Goal: Task Accomplishment & Management: Manage account settings

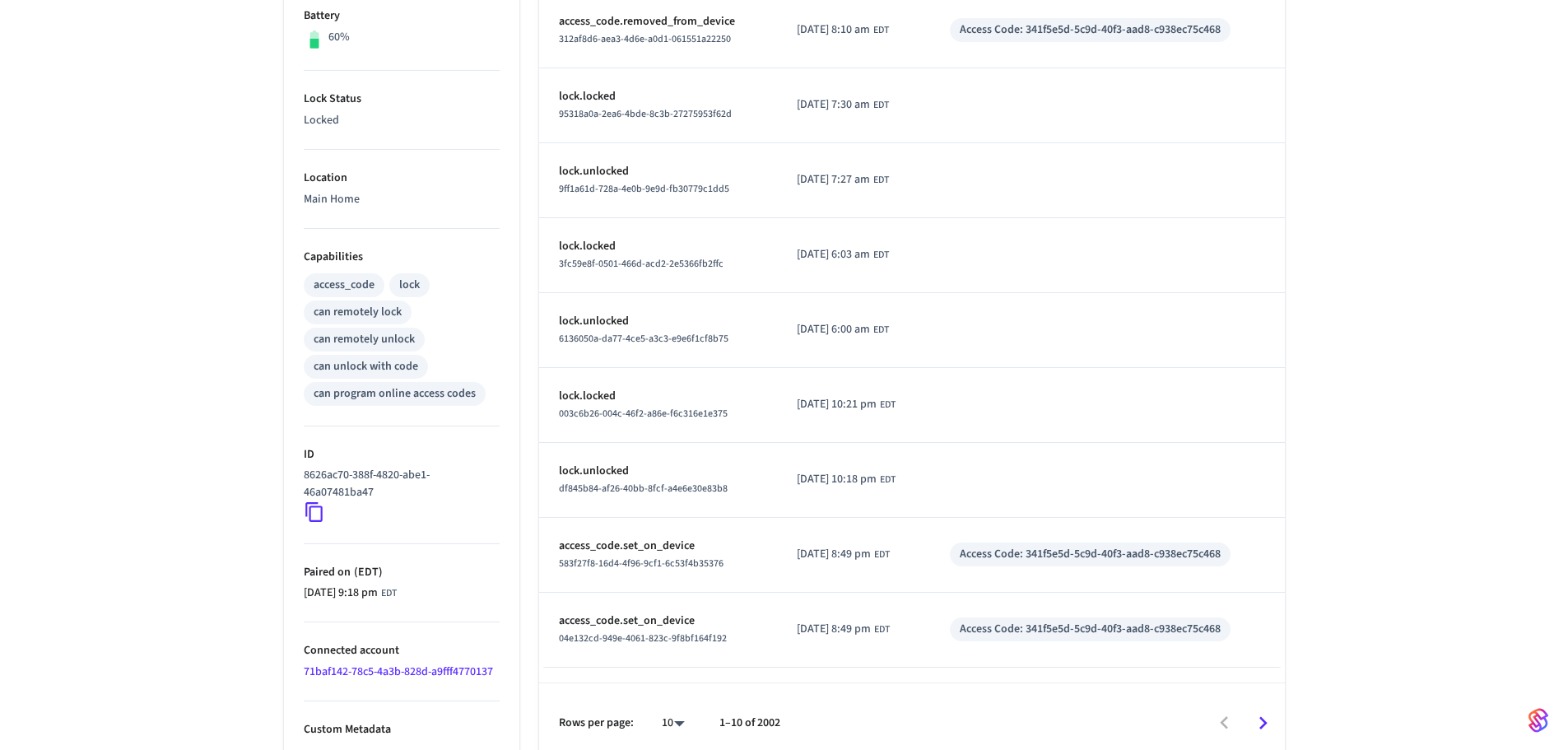
scroll to position [453, 0]
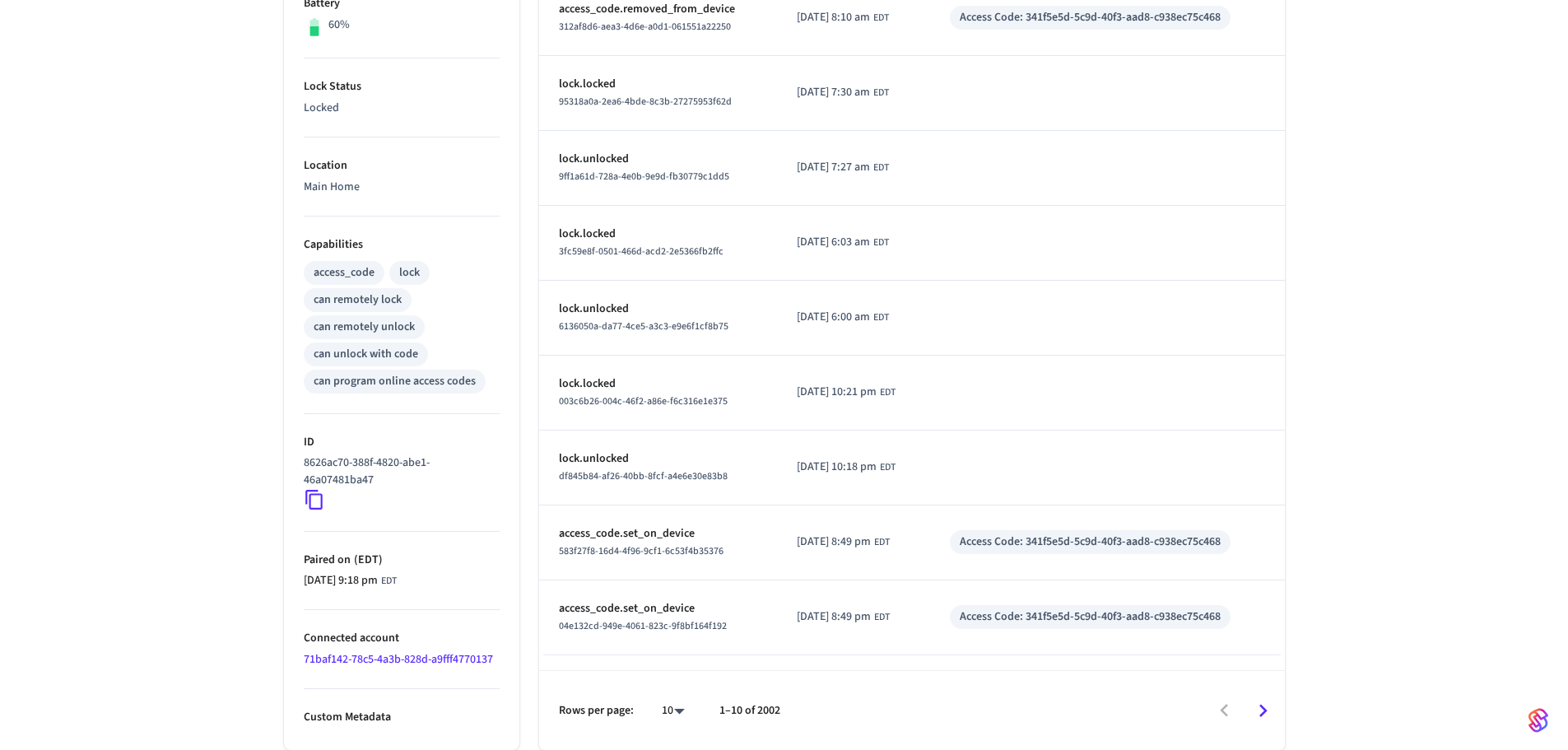
click at [315, 503] on icon at bounding box center [315, 500] width 22 height 22
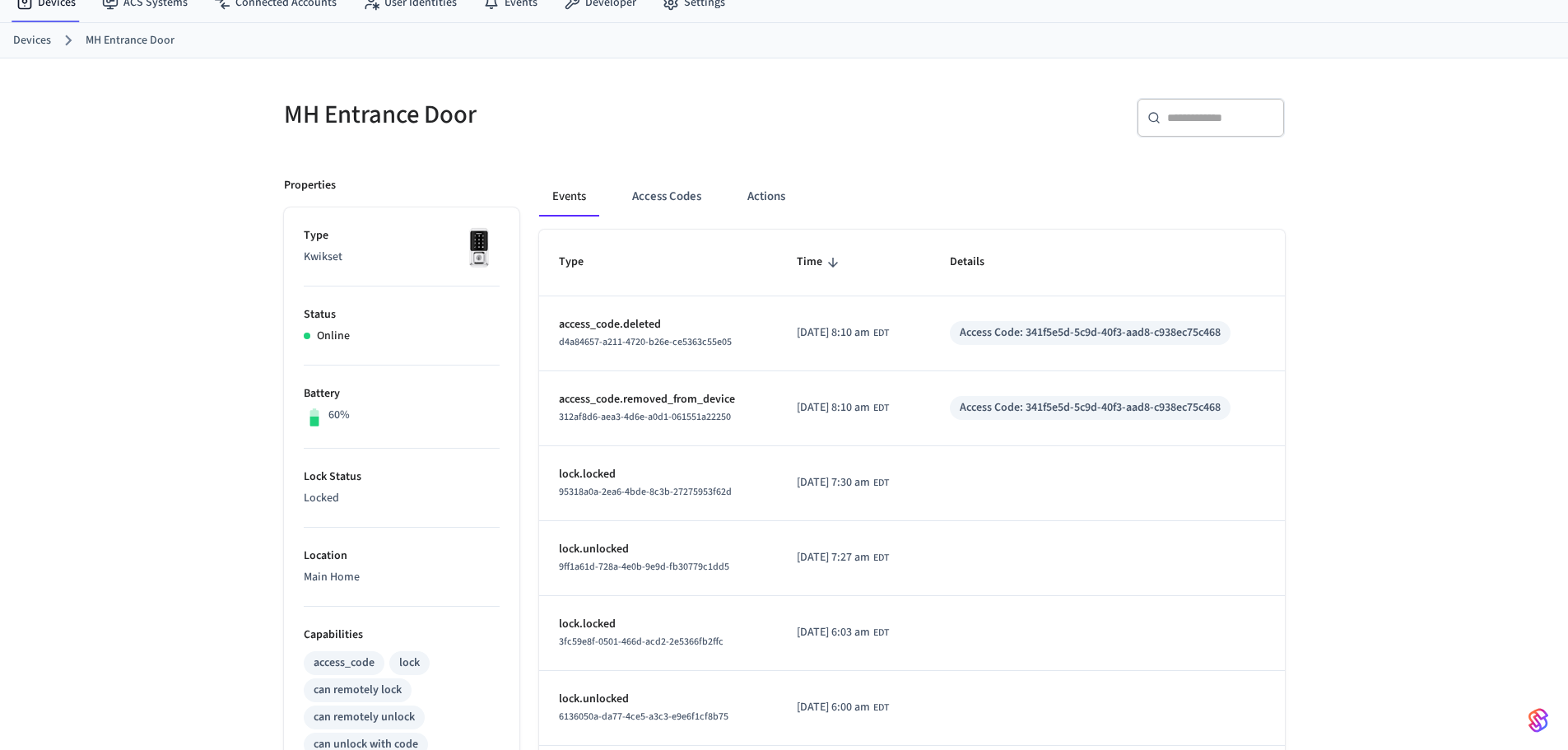
scroll to position [0, 0]
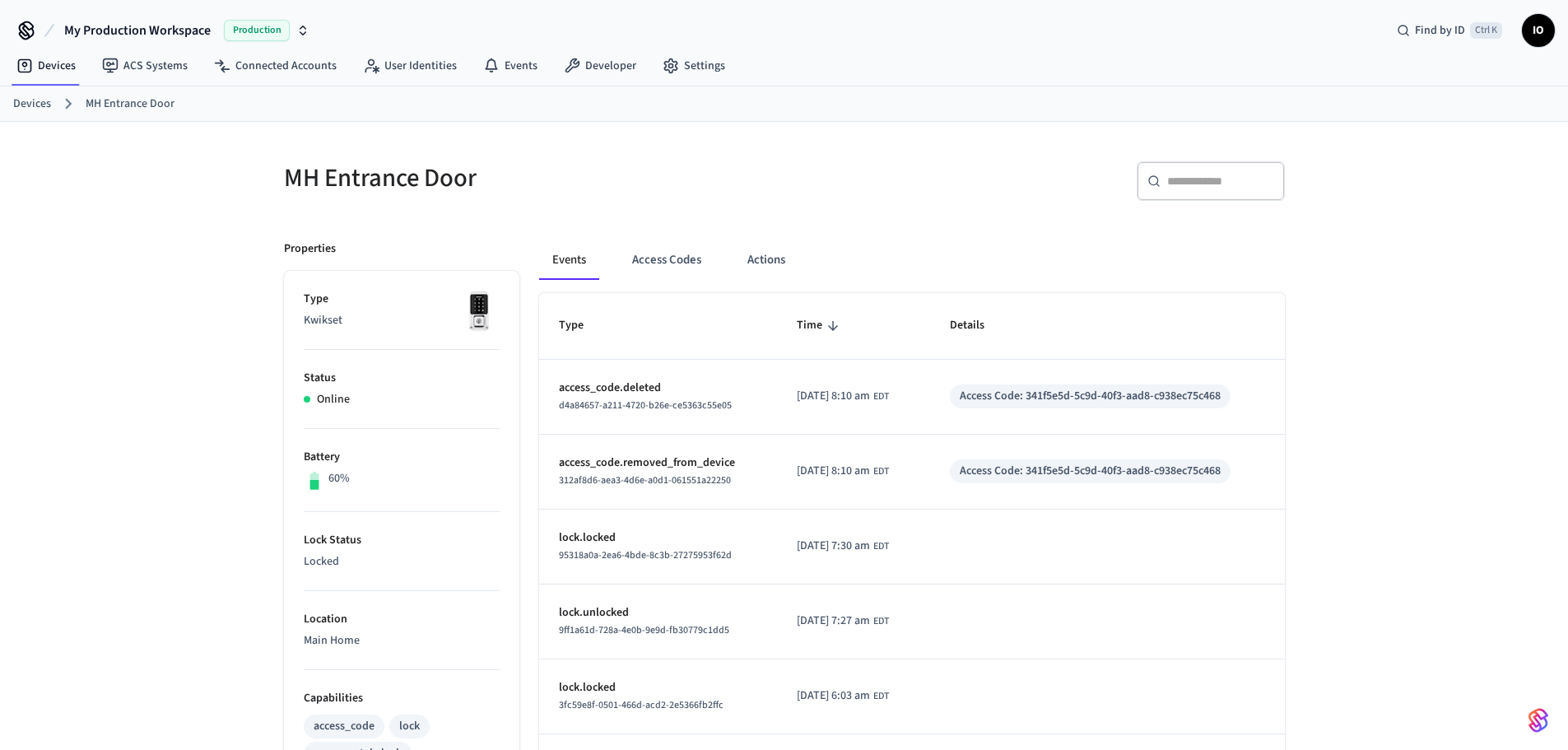
click at [42, 107] on link "Devices" at bounding box center [32, 104] width 38 height 17
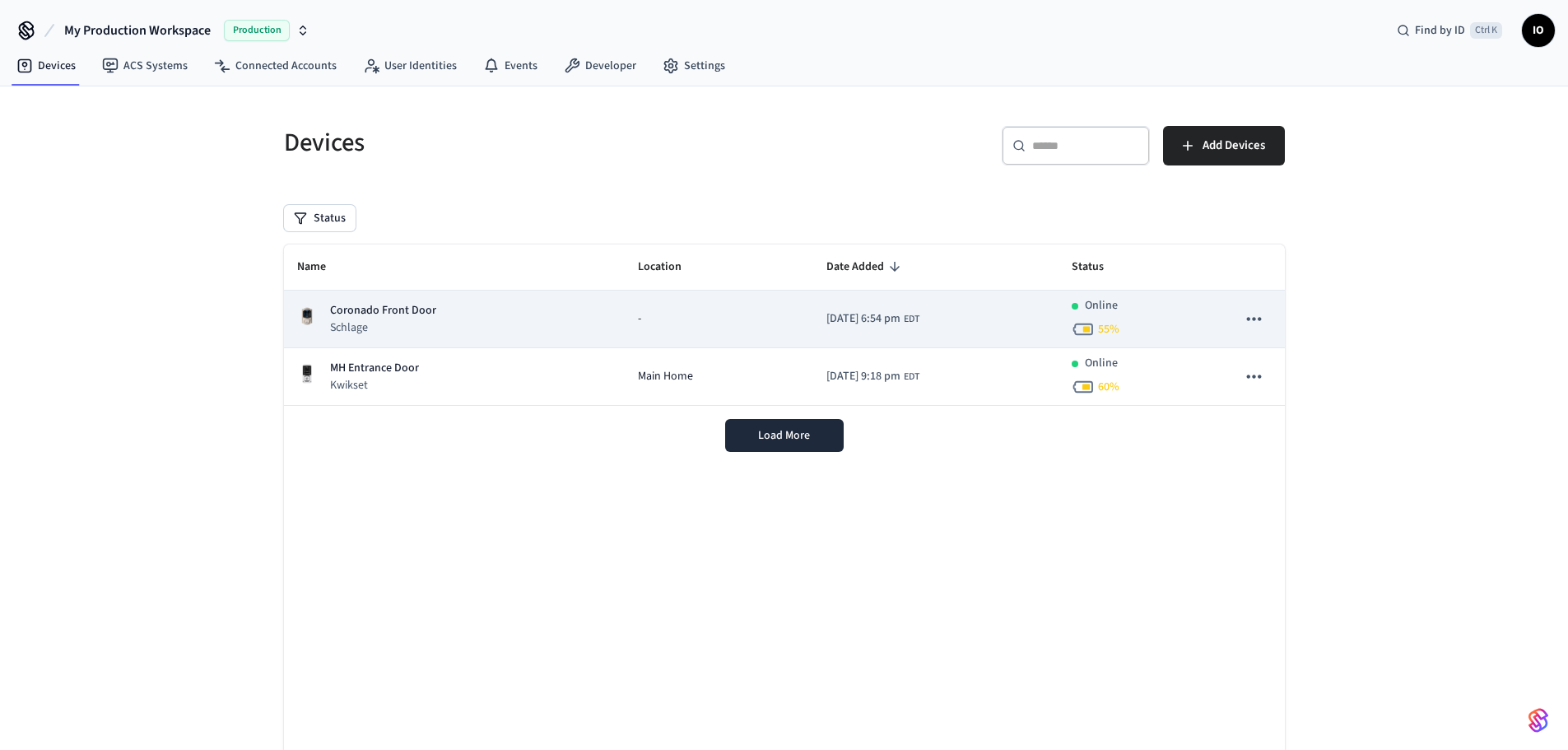
click at [369, 310] on p "Coronado Front Door" at bounding box center [383, 310] width 106 height 17
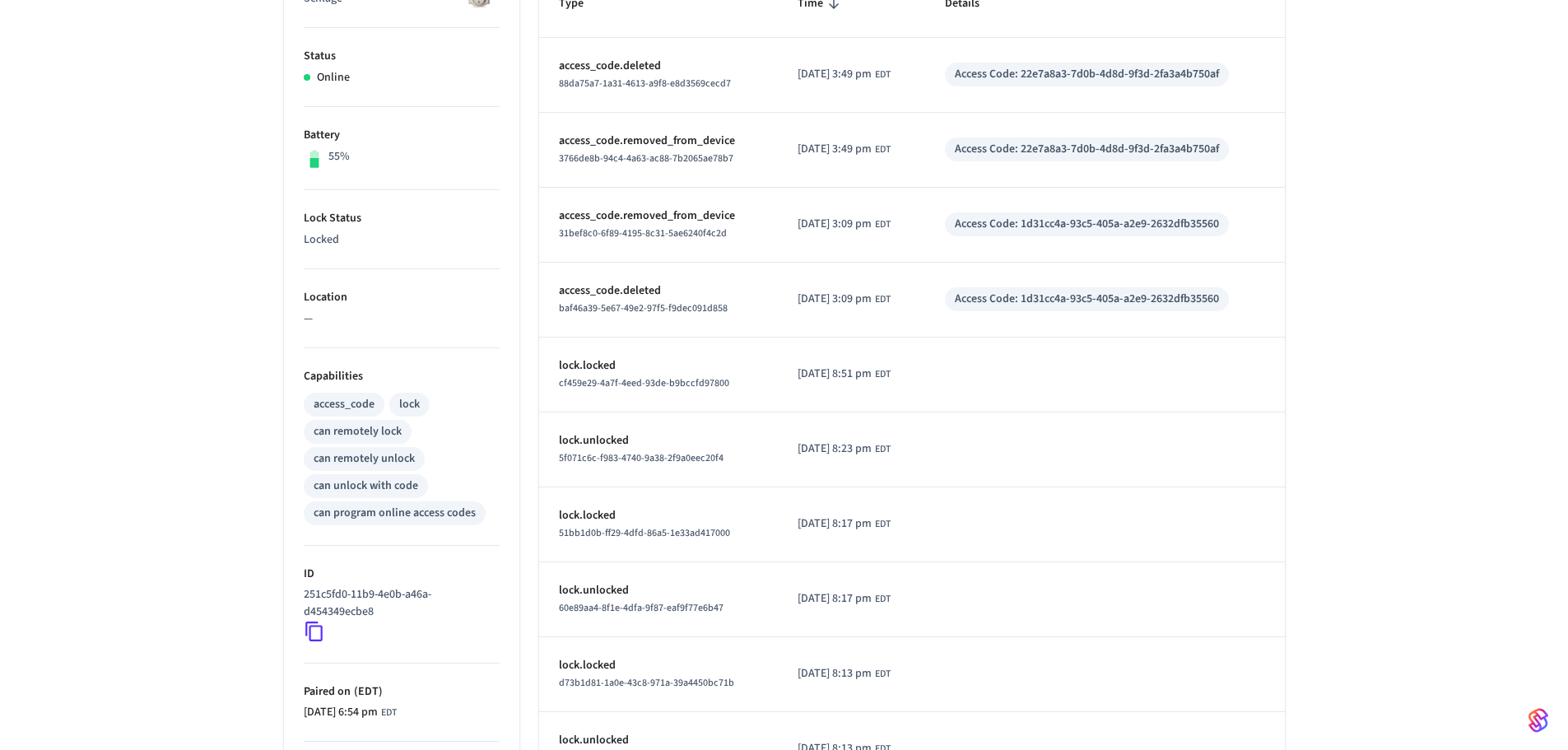
scroll to position [471, 0]
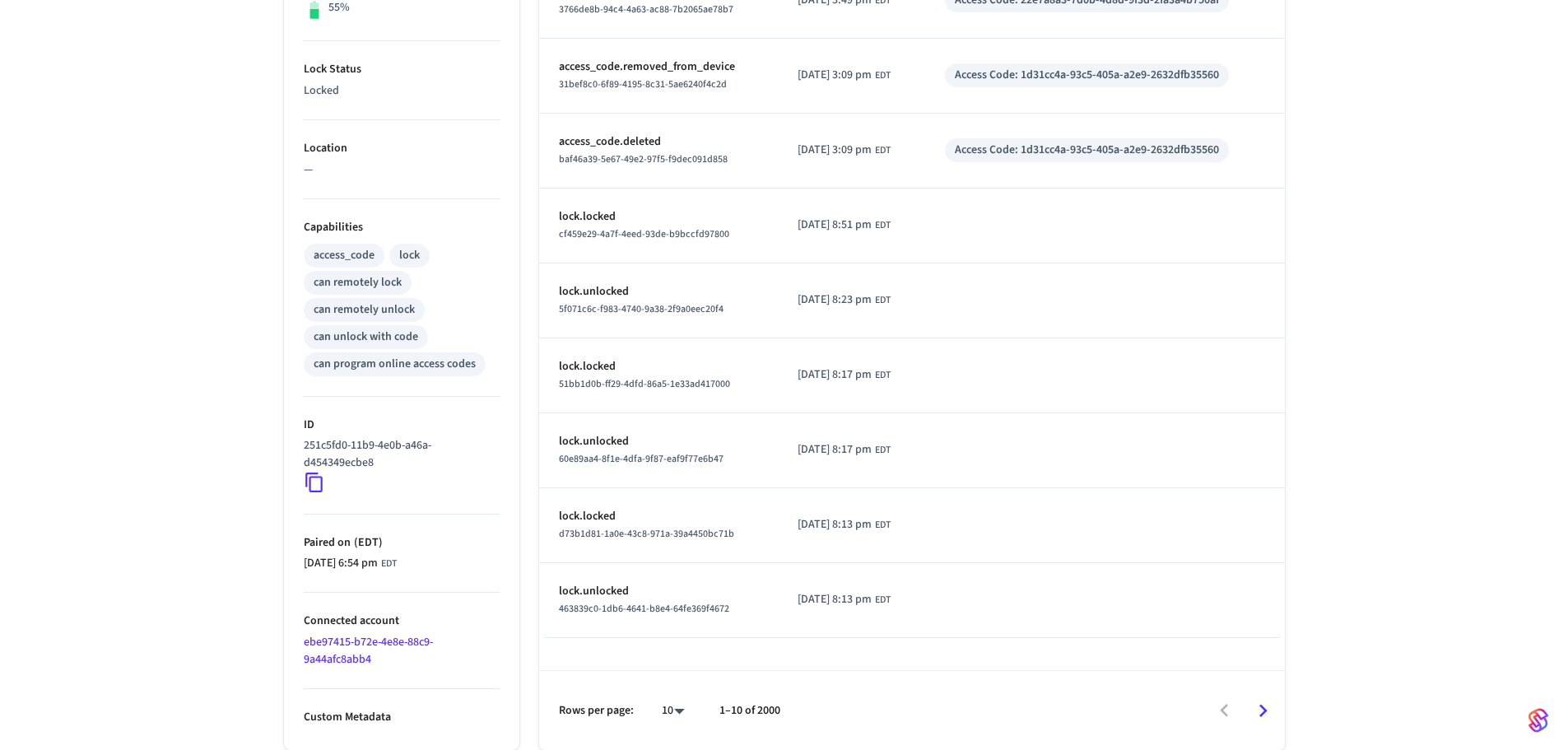
click at [315, 484] on icon at bounding box center [315, 482] width 22 height 22
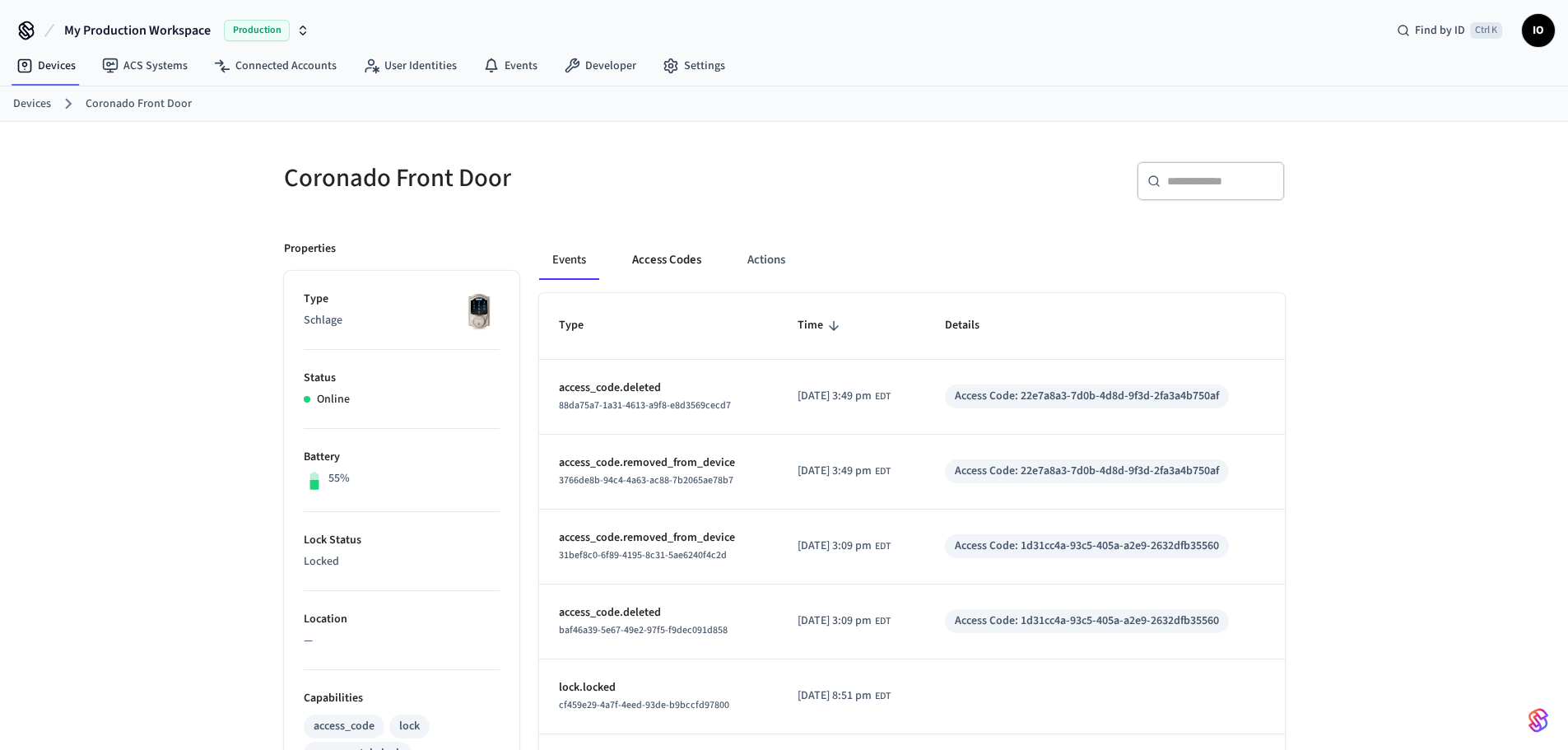
click at [686, 258] on button "Access Codes" at bounding box center [666, 259] width 96 height 39
click at [665, 269] on button "Access Codes" at bounding box center [666, 259] width 96 height 39
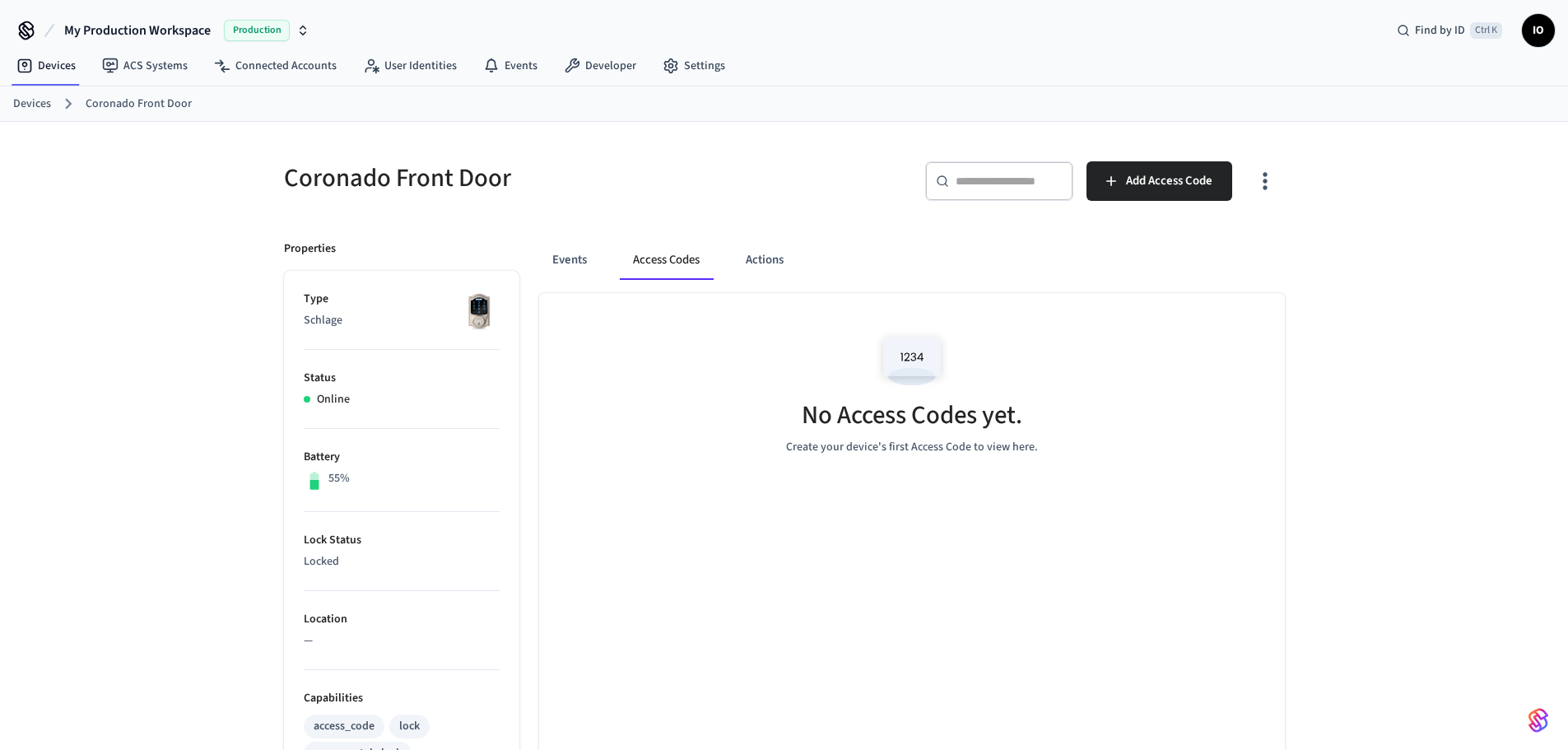
click at [29, 106] on link "Devices" at bounding box center [32, 104] width 38 height 17
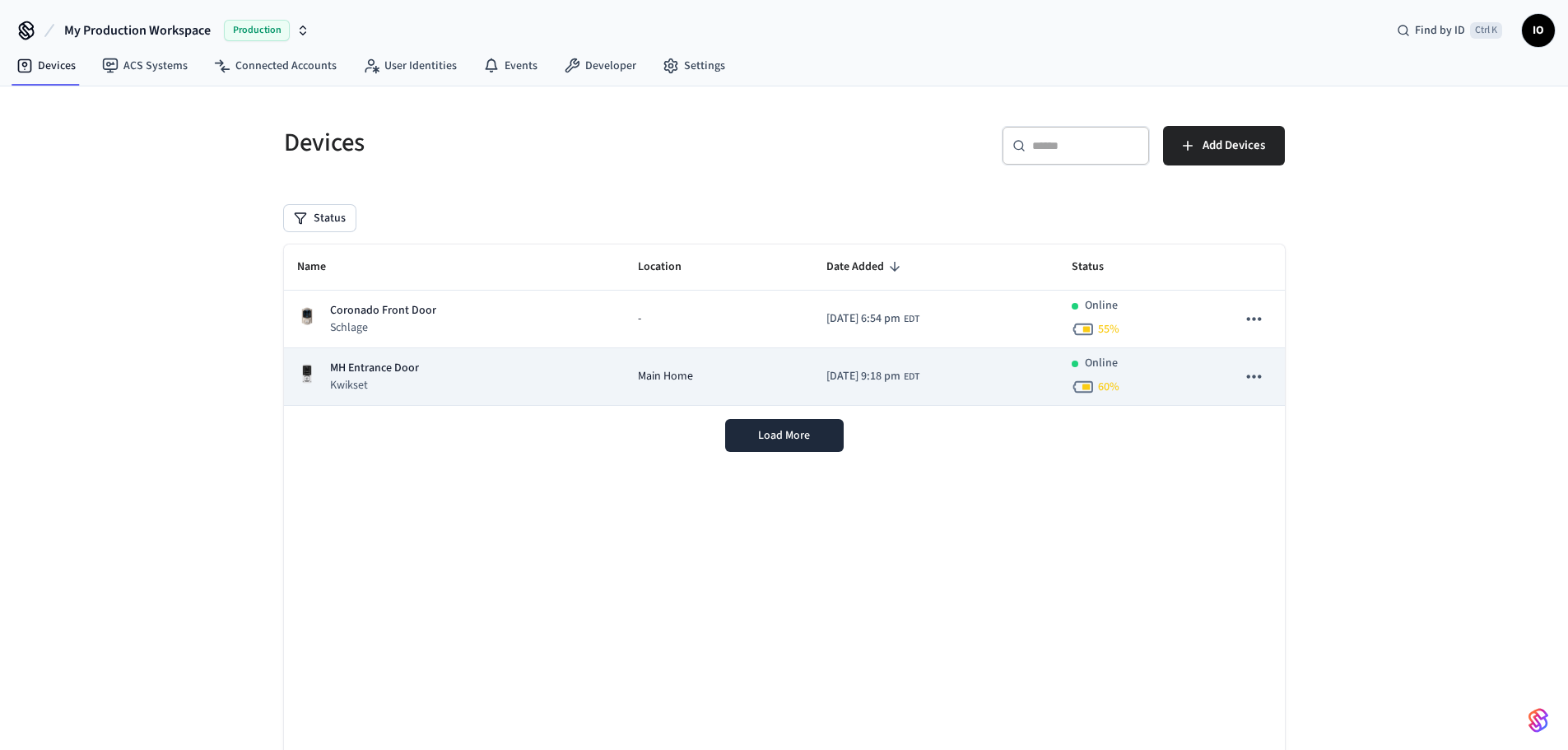
click at [398, 376] on p "MH Entrance Door" at bounding box center [375, 368] width 89 height 17
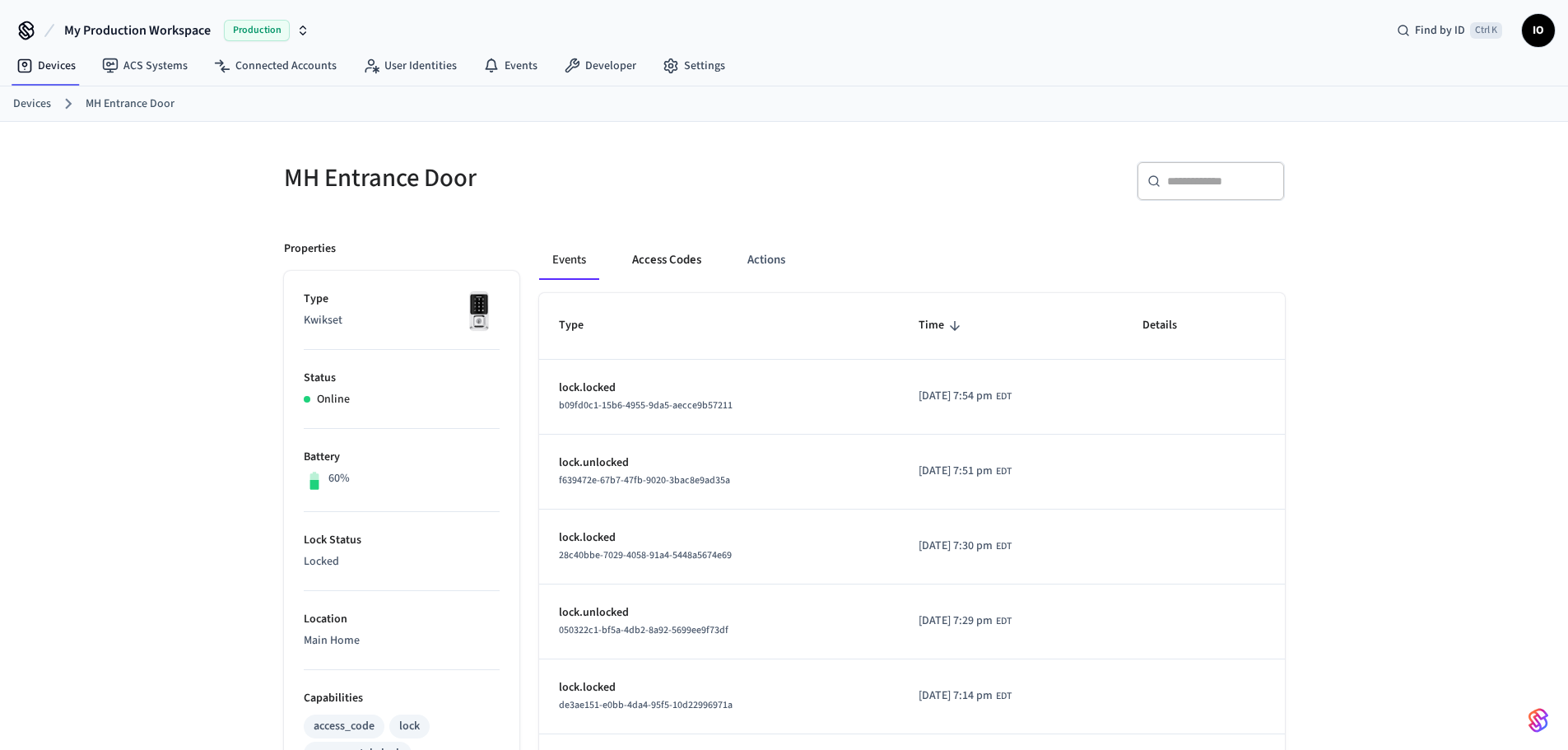
click at [685, 258] on button "Access Codes" at bounding box center [666, 259] width 96 height 39
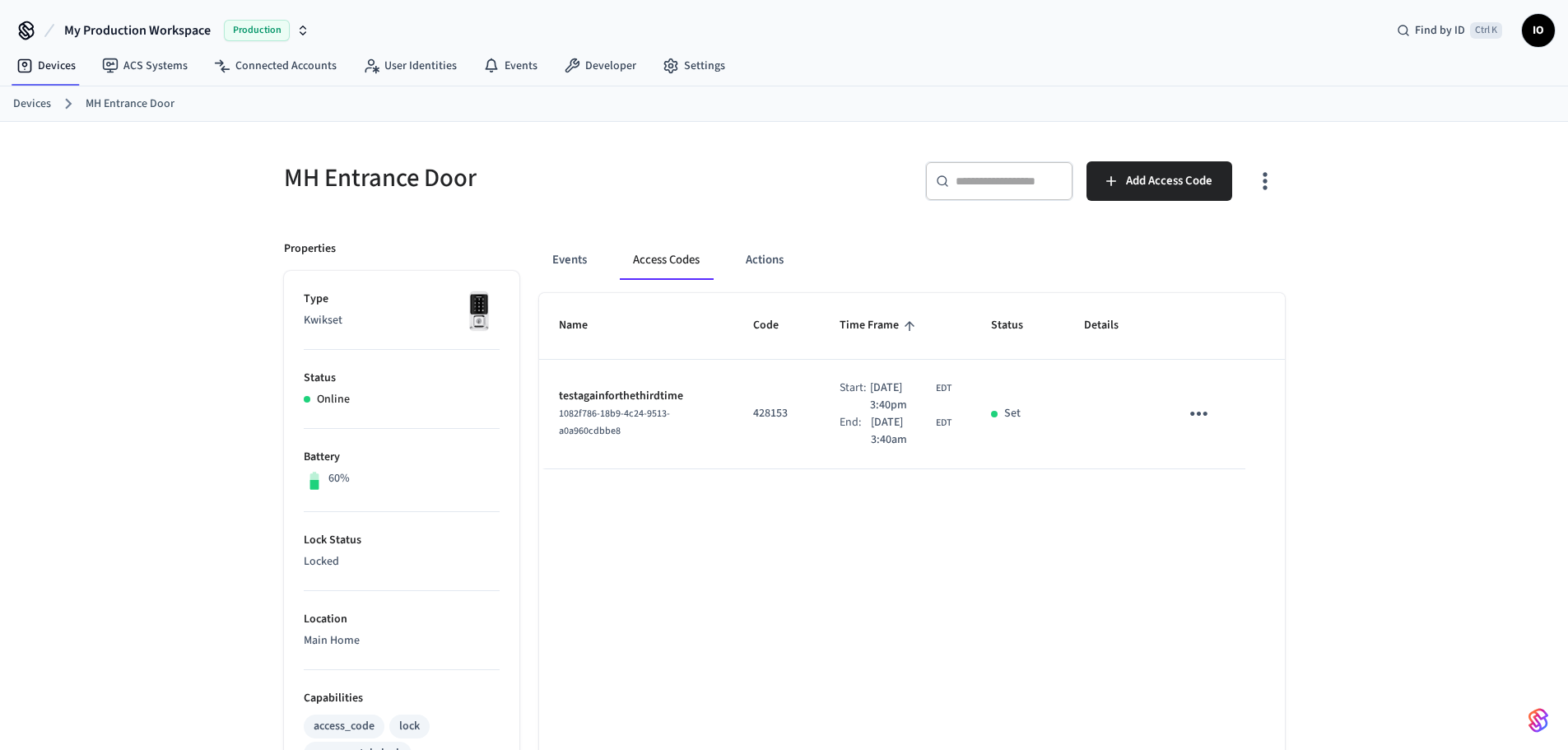
click at [1274, 182] on icon "button" at bounding box center [1265, 181] width 25 height 25
click at [1188, 255] on li "Show unmanaged access codes on device" at bounding box center [1159, 249] width 231 height 44
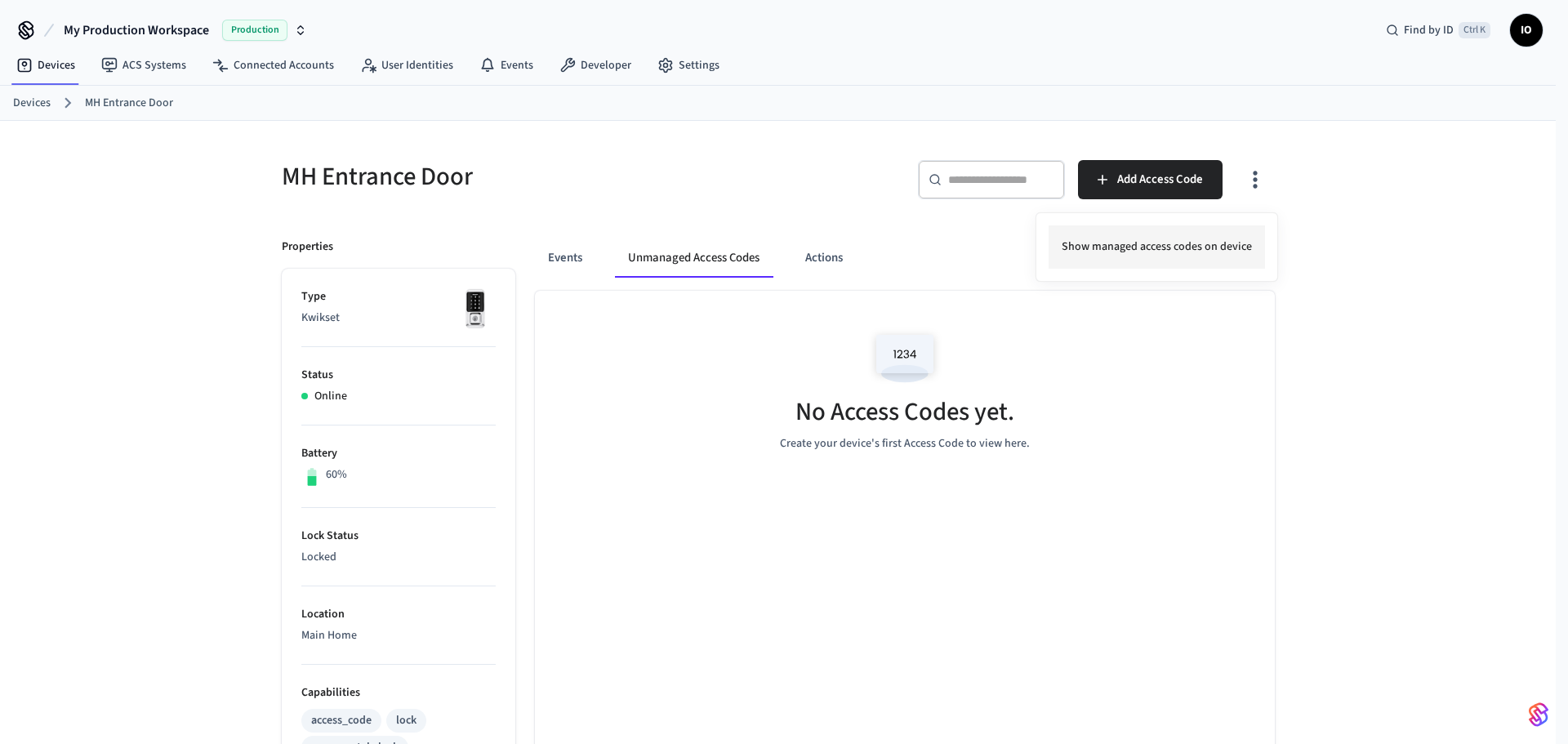
click at [1217, 237] on li "Show managed access codes on device" at bounding box center [1157, 247] width 217 height 43
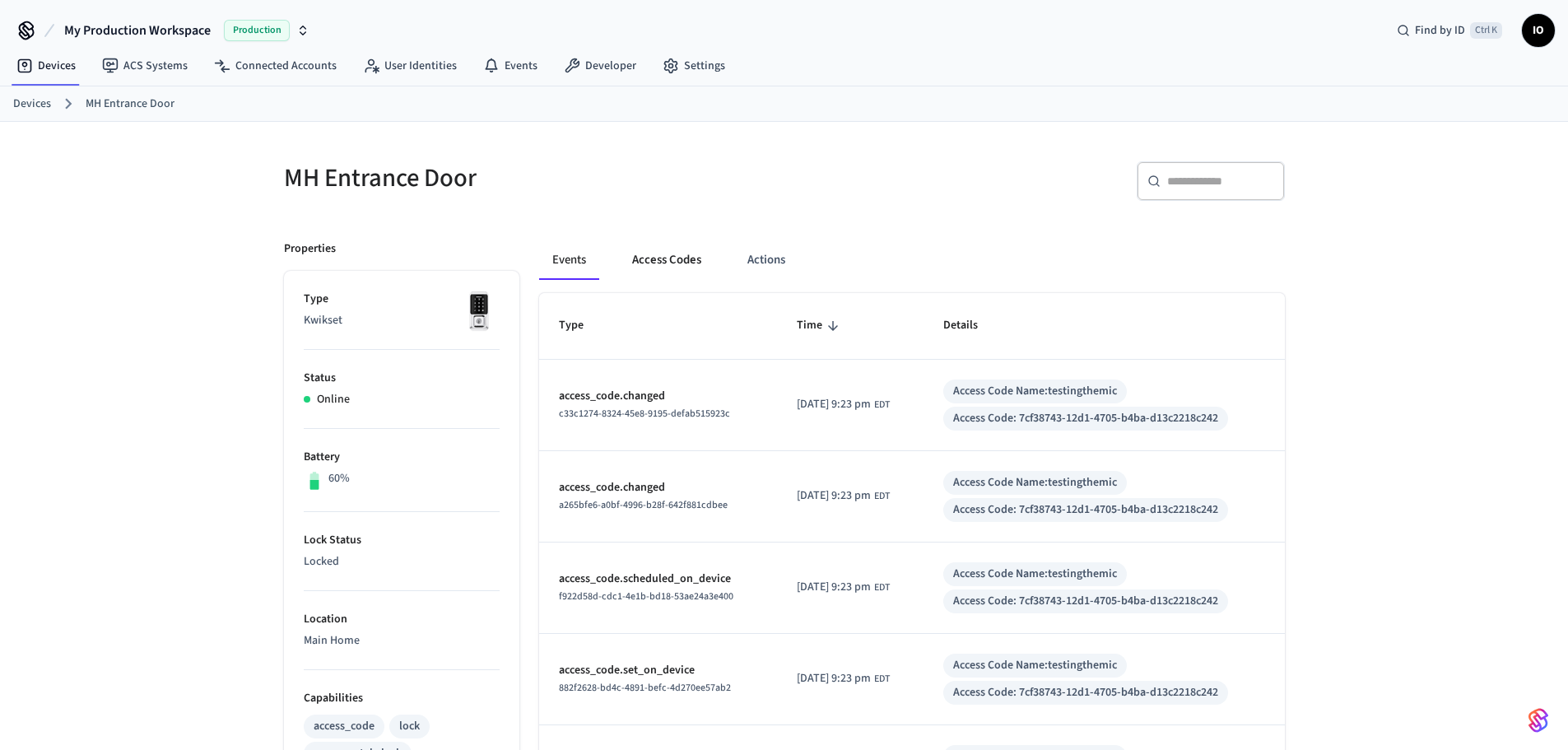
click at [643, 270] on button "Access Codes" at bounding box center [666, 259] width 96 height 39
